Goal: Transaction & Acquisition: Purchase product/service

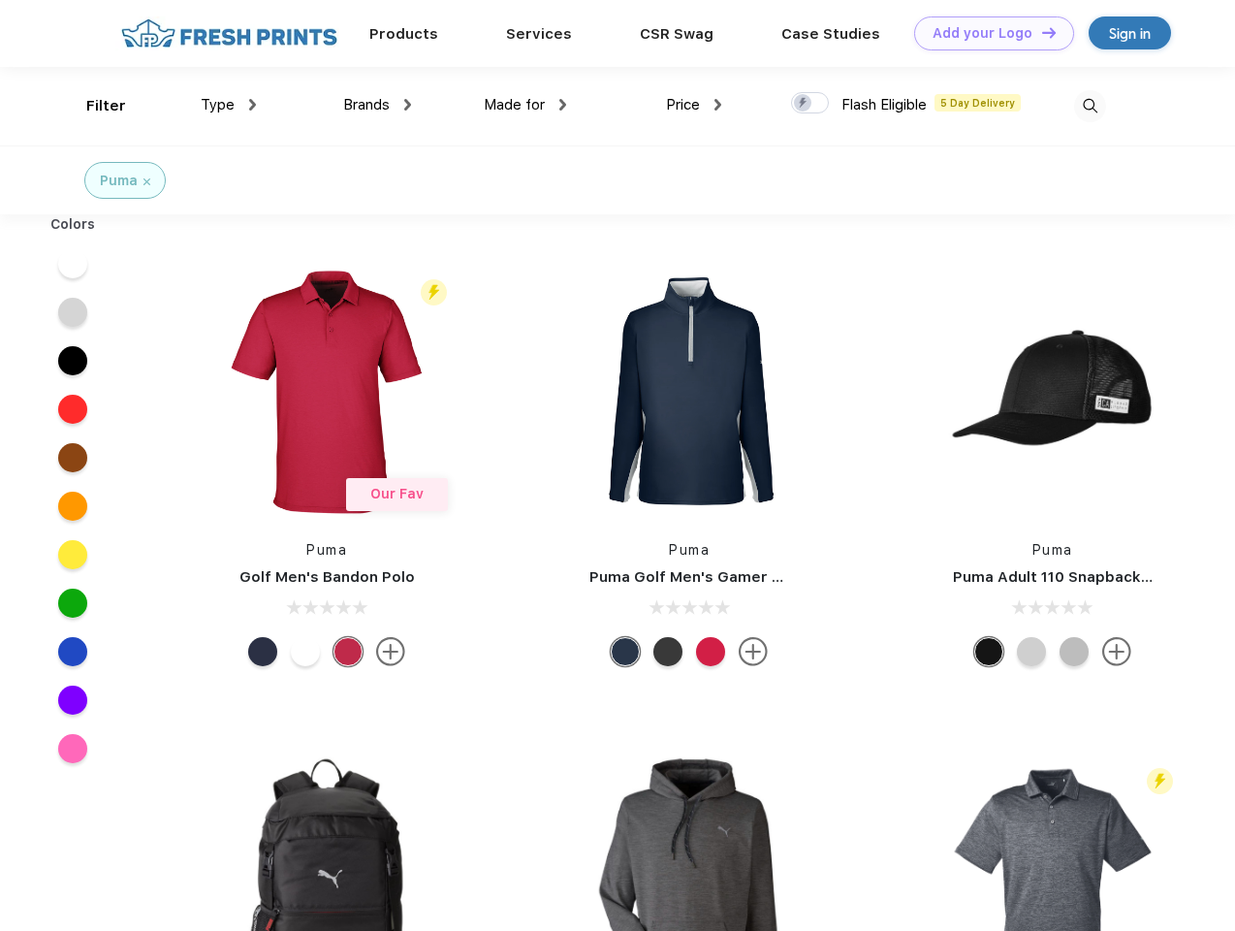
click at [987, 33] on link "Add your Logo Design Tool" at bounding box center [994, 33] width 160 height 34
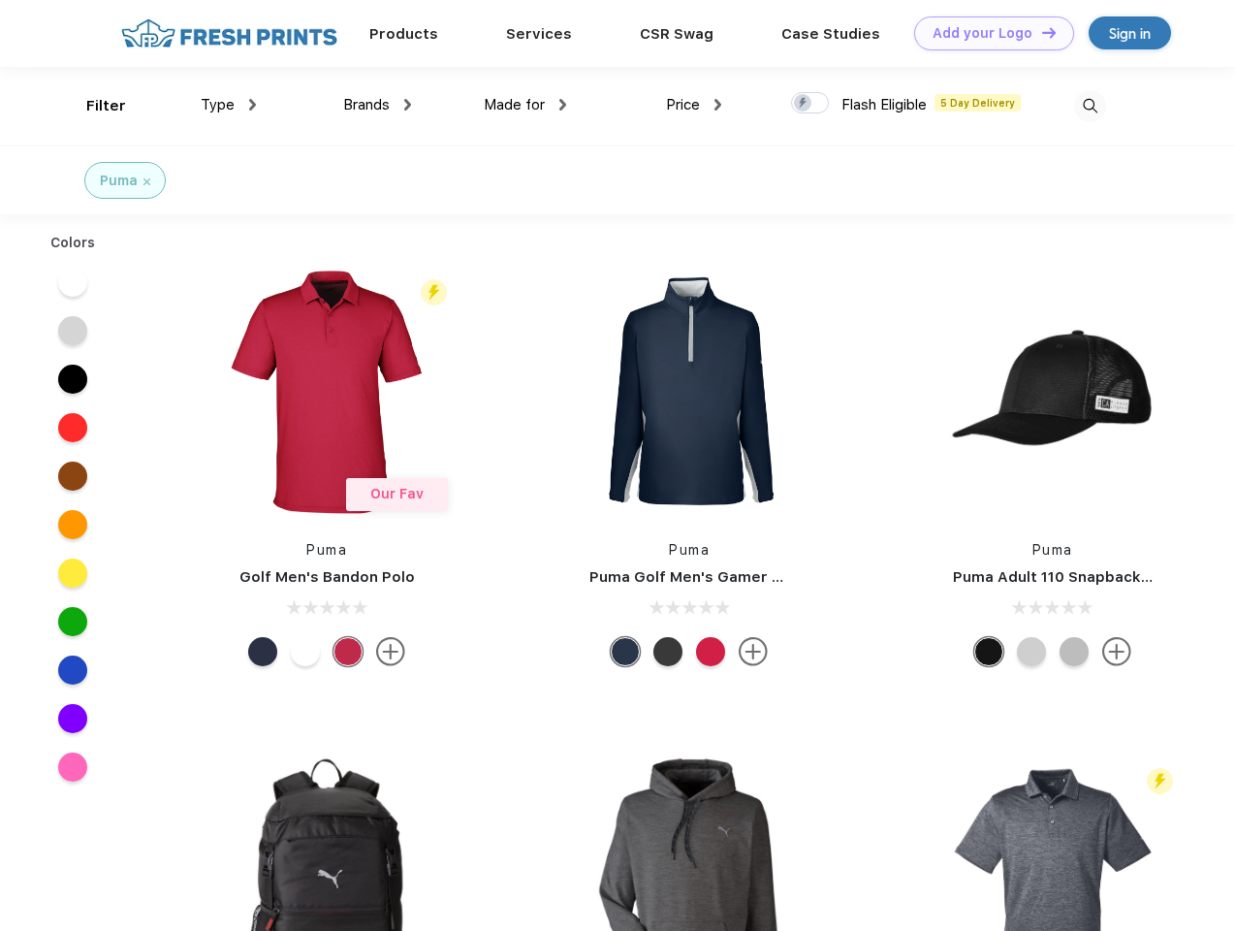
click at [0, 0] on div "Design Tool" at bounding box center [0, 0] width 0 height 0
click at [1040, 32] on link "Add your Logo Design Tool" at bounding box center [994, 33] width 160 height 34
click at [93, 106] on div "Filter" at bounding box center [106, 106] width 40 height 22
click at [229, 105] on span "Type" at bounding box center [218, 104] width 34 height 17
click at [377, 105] on span "Brands" at bounding box center [366, 104] width 47 height 17
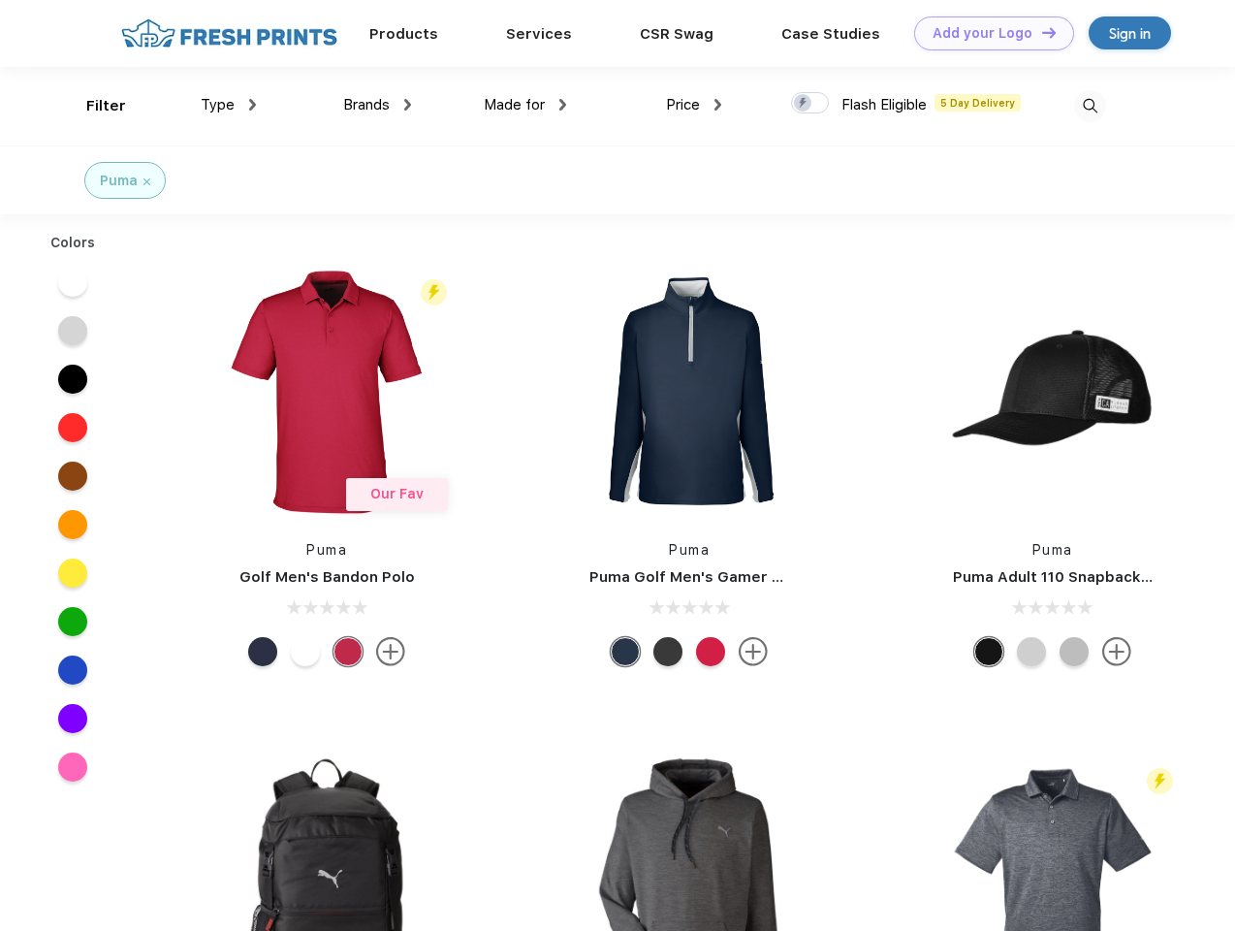
click at [525, 105] on span "Made for" at bounding box center [514, 104] width 61 height 17
click at [694, 105] on span "Price" at bounding box center [683, 104] width 34 height 17
click at [811, 104] on div at bounding box center [810, 102] width 38 height 21
click at [804, 104] on input "checkbox" at bounding box center [797, 97] width 13 height 13
click at [1090, 106] on img at bounding box center [1090, 106] width 32 height 32
